Goal: Transaction & Acquisition: Purchase product/service

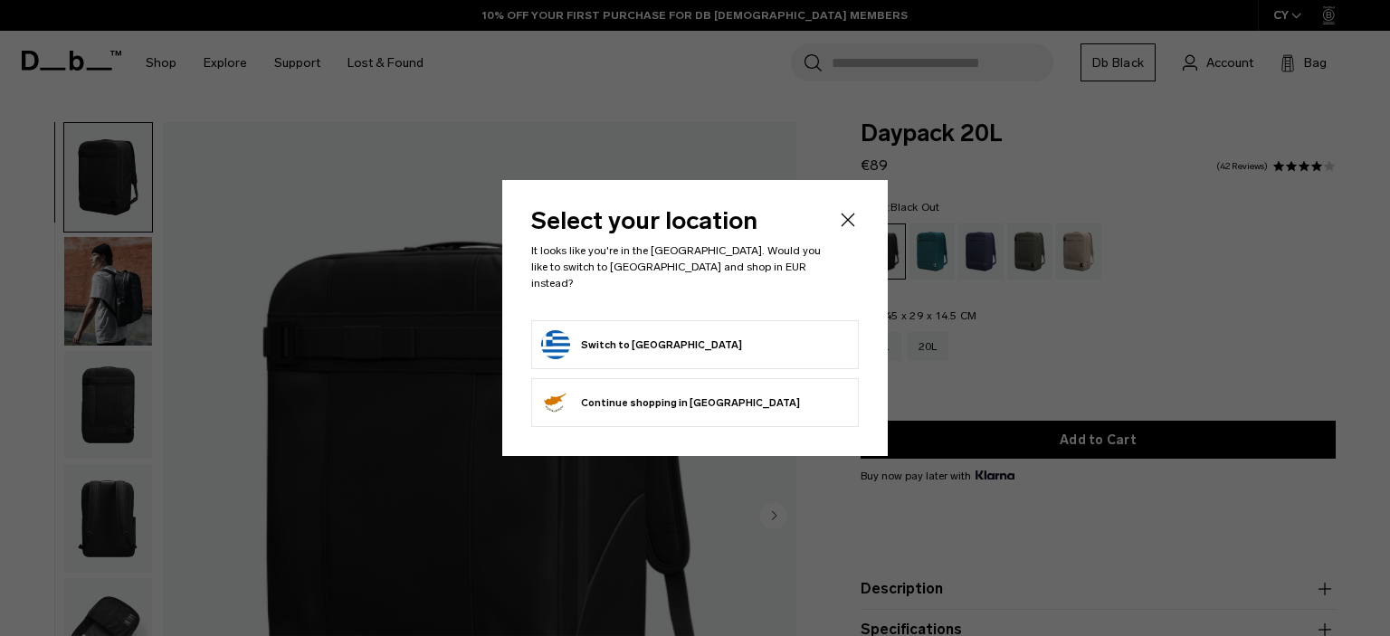
click at [633, 341] on button "Switch to Greece" at bounding box center [641, 344] width 201 height 29
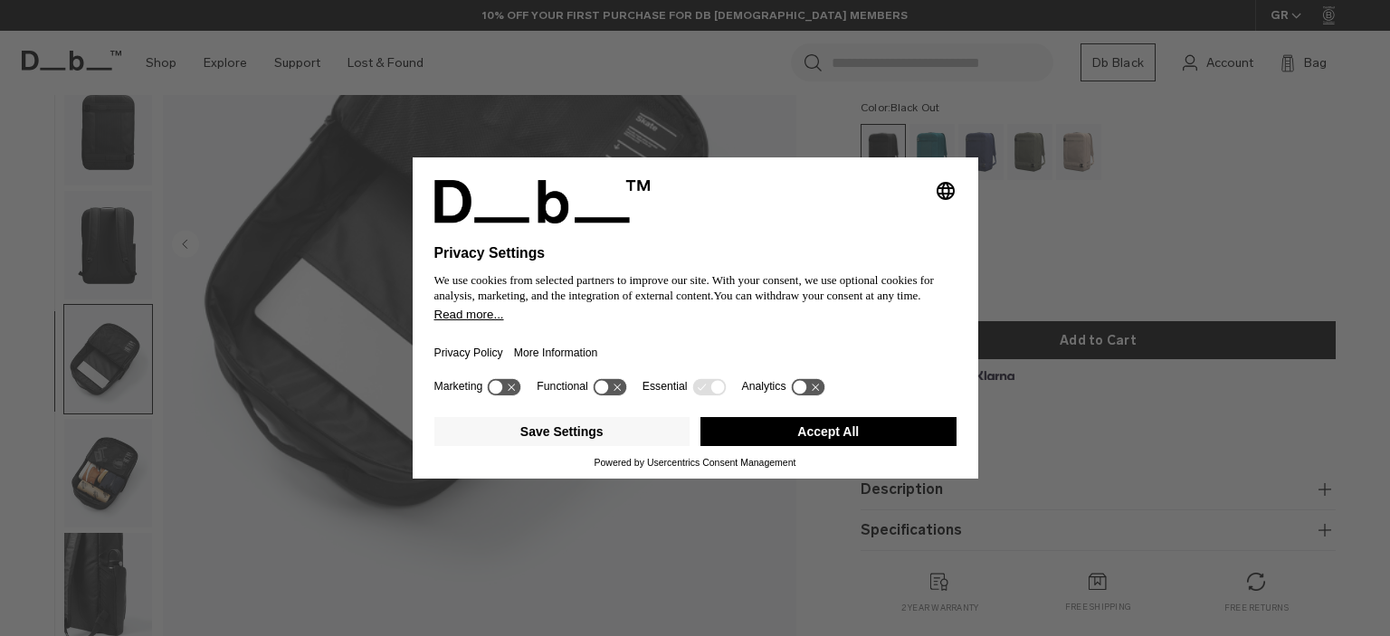
click at [850, 426] on button "Accept All" at bounding box center [829, 431] width 256 height 29
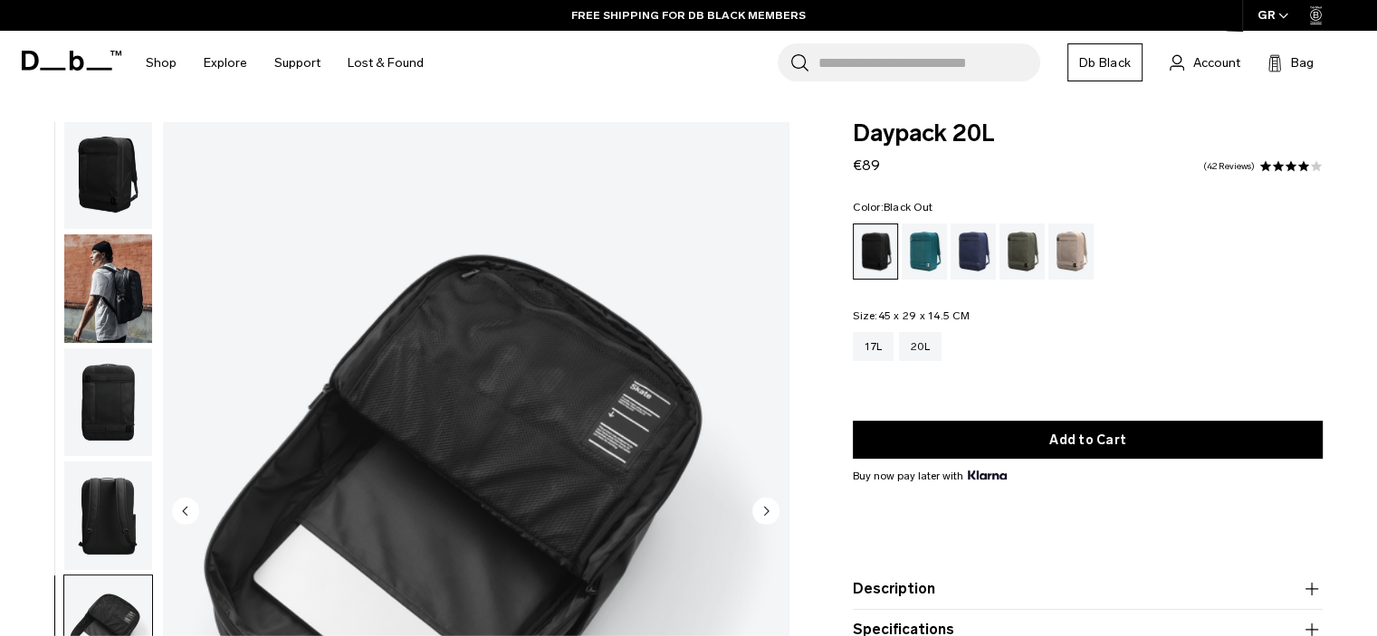
click at [133, 188] on img "button" at bounding box center [108, 174] width 88 height 109
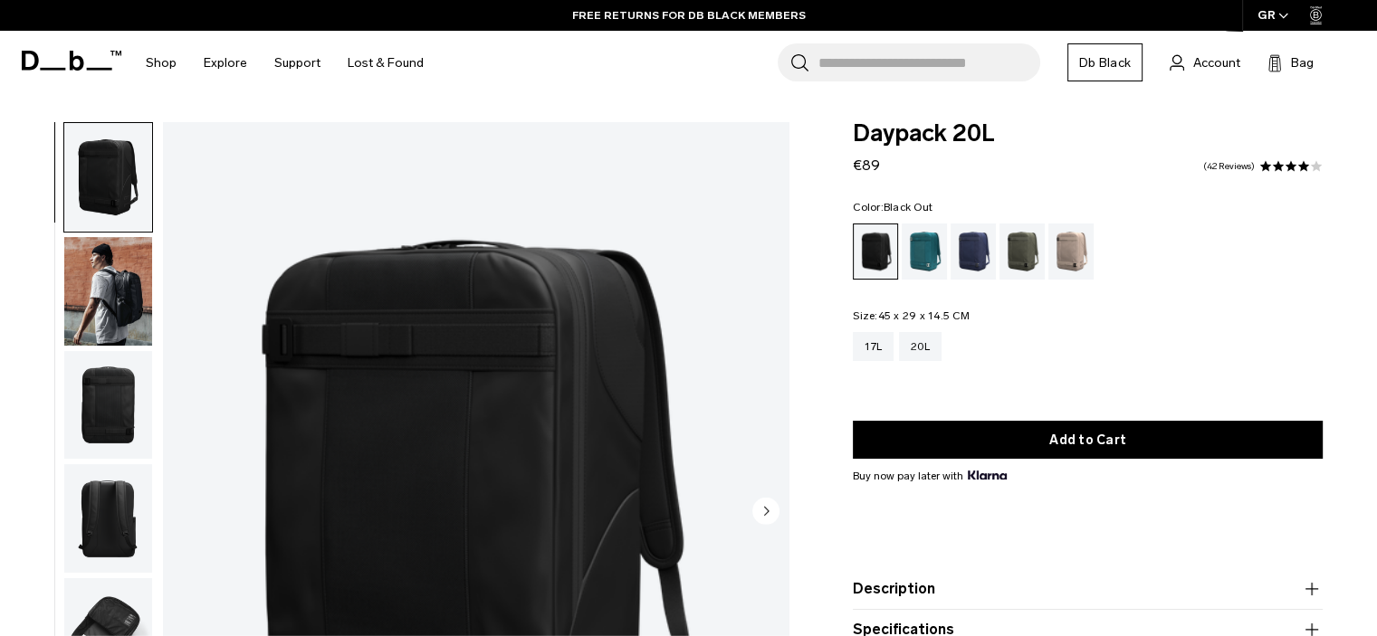
click at [110, 299] on img "button" at bounding box center [108, 291] width 88 height 109
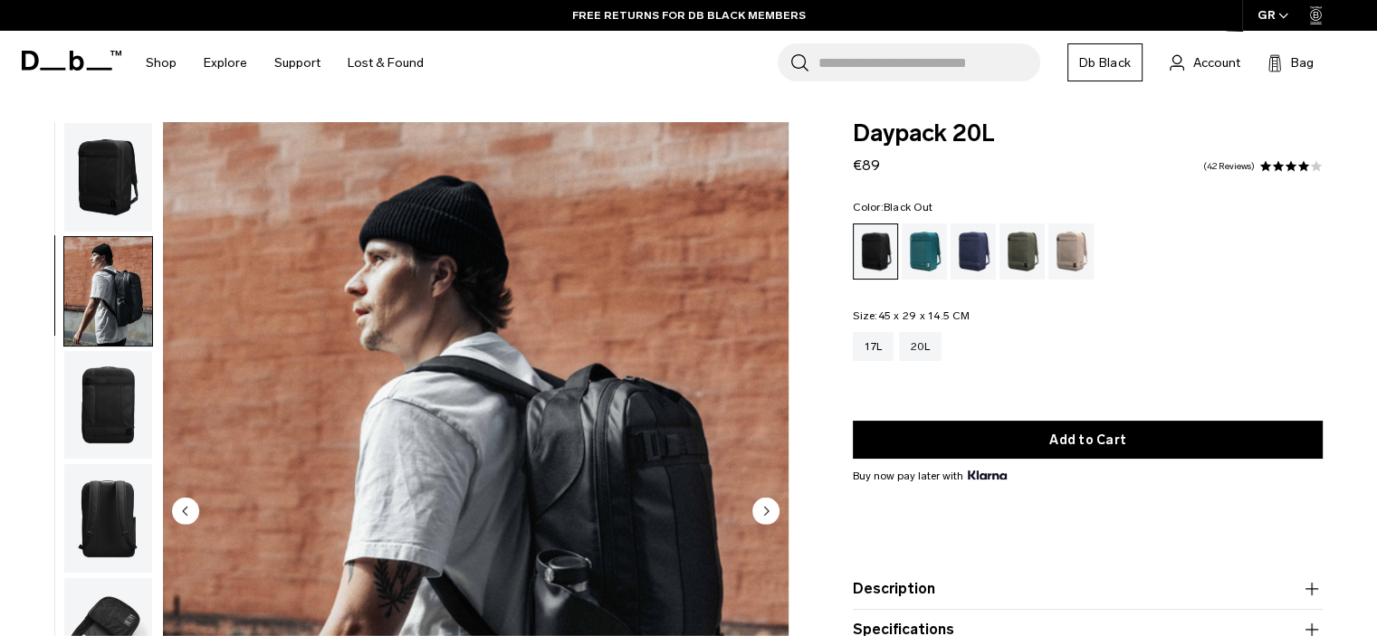
scroll to position [13, 0]
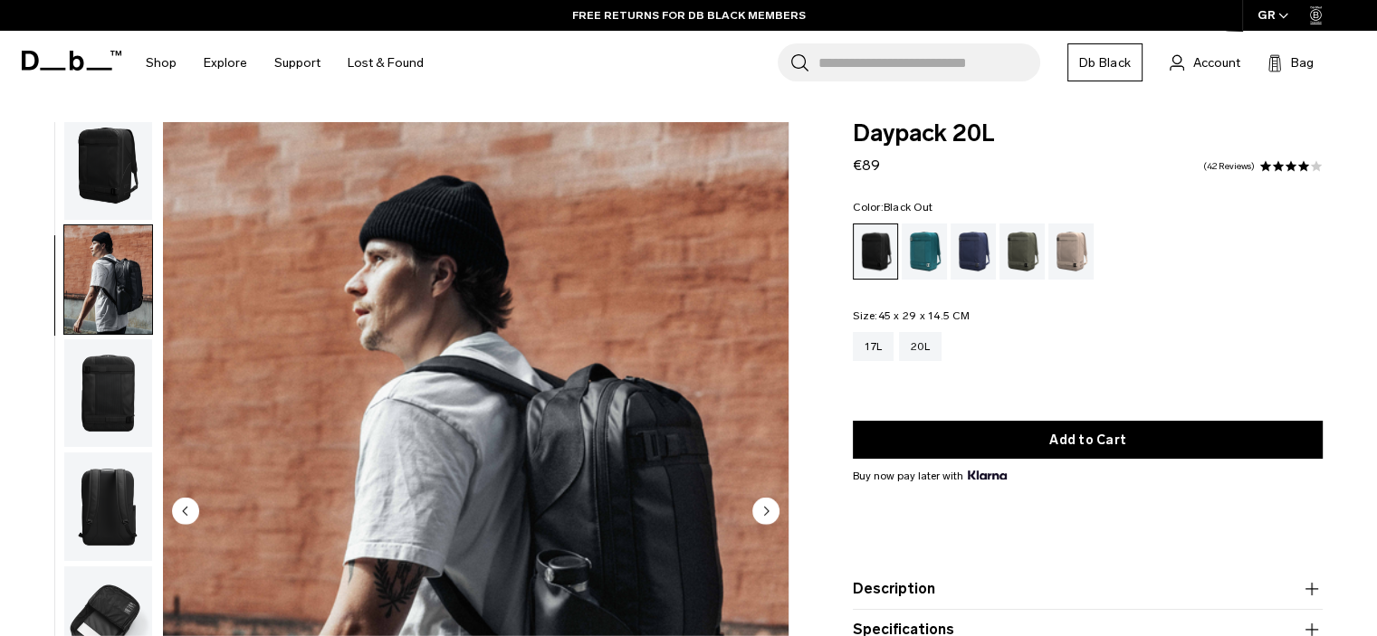
click at [120, 412] on img "button" at bounding box center [108, 393] width 88 height 109
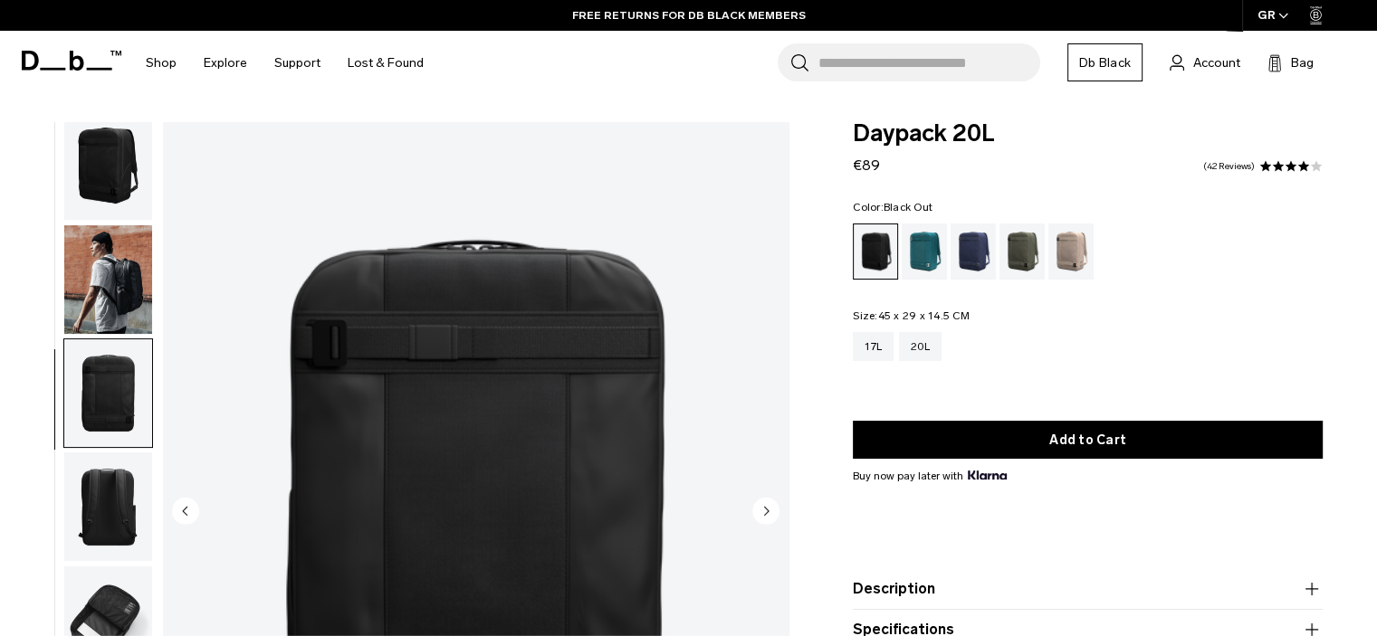
click at [114, 507] on img "button" at bounding box center [108, 507] width 88 height 109
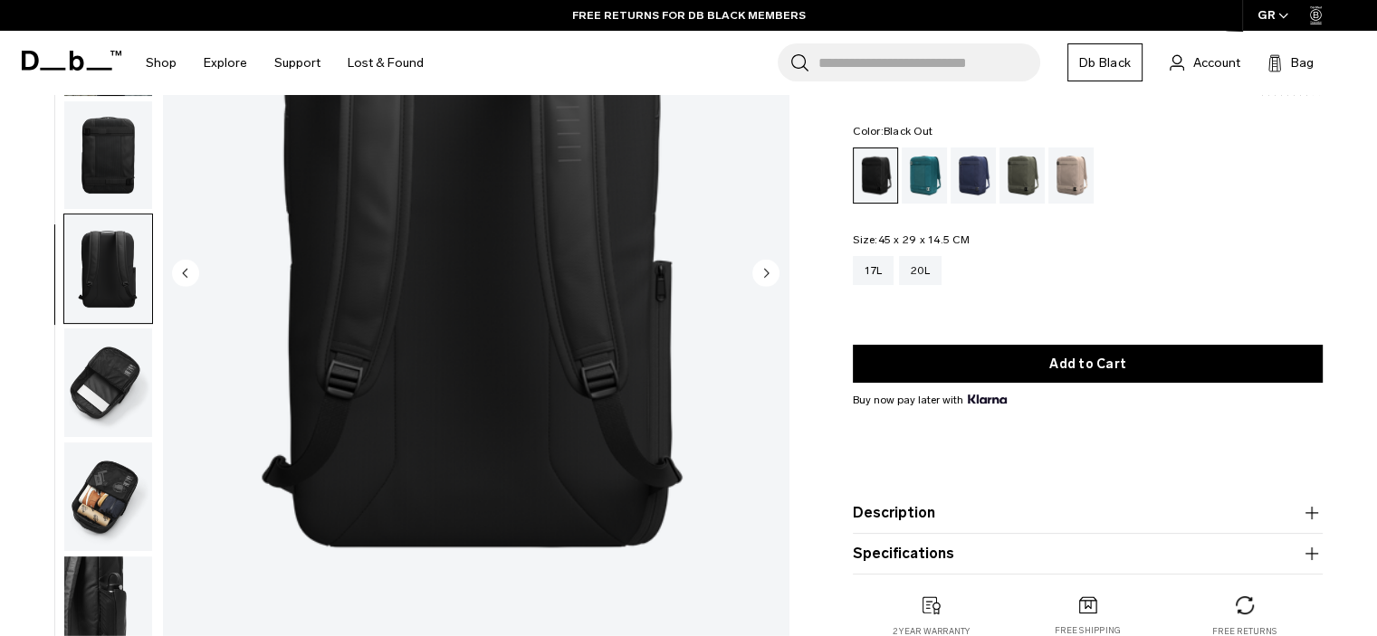
scroll to position [362, 0]
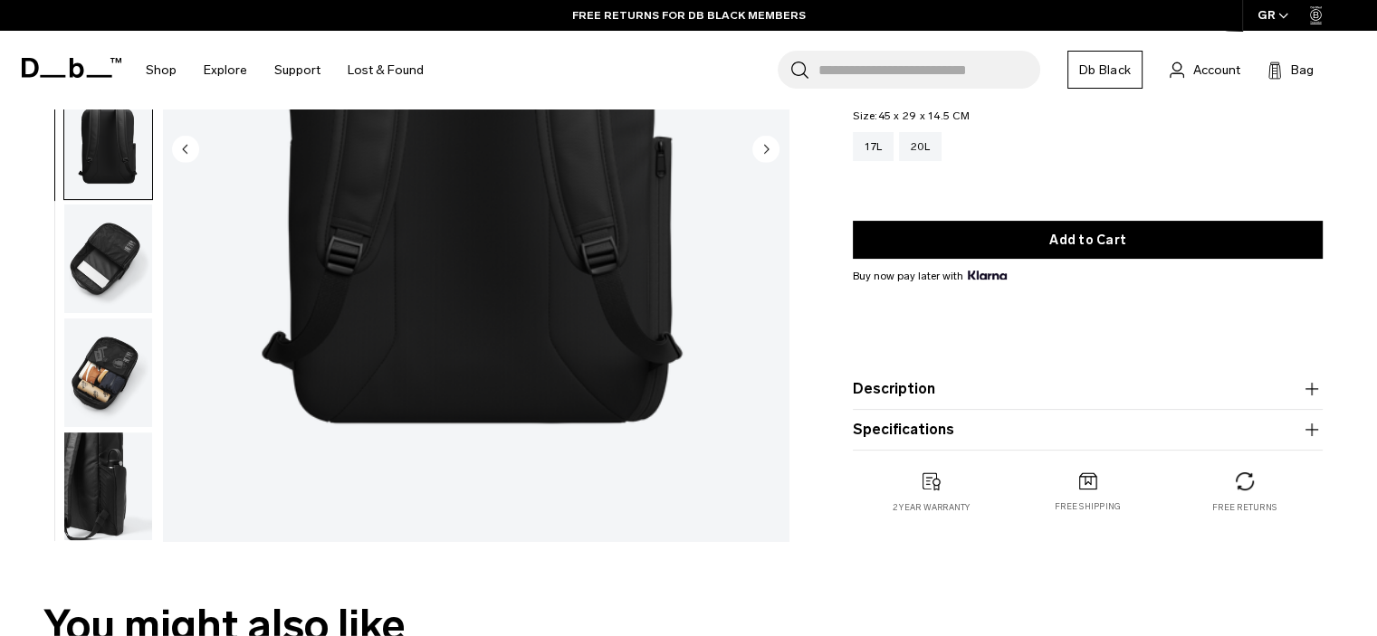
click at [119, 289] on img "button" at bounding box center [108, 259] width 88 height 109
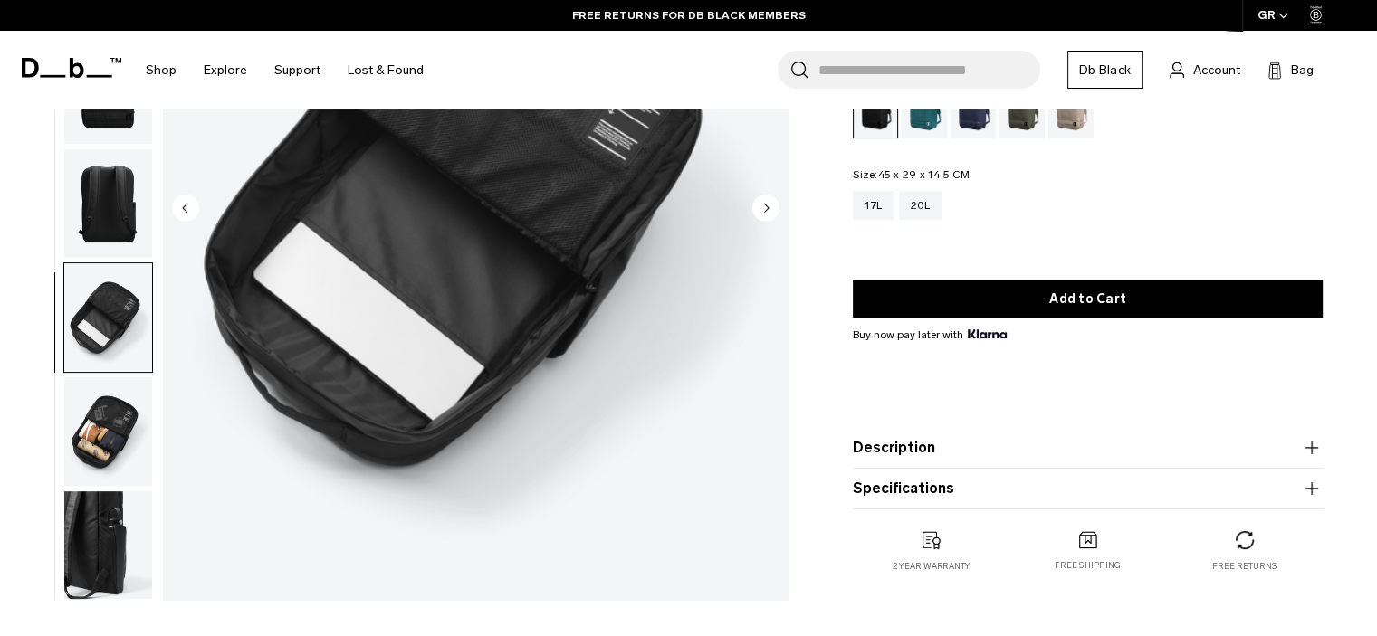
scroll to position [272, 0]
